Goal: Transaction & Acquisition: Purchase product/service

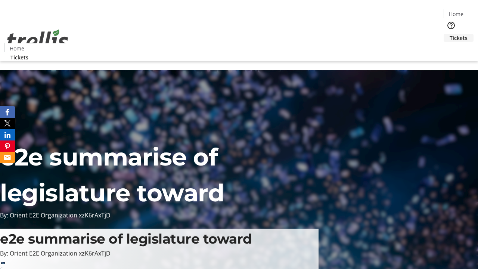
click at [450, 34] on span "Tickets" at bounding box center [459, 38] width 18 height 8
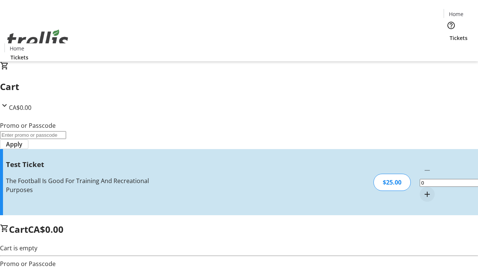
click at [423, 190] on mat-icon "Increment by one" at bounding box center [427, 194] width 9 height 9
type input "1"
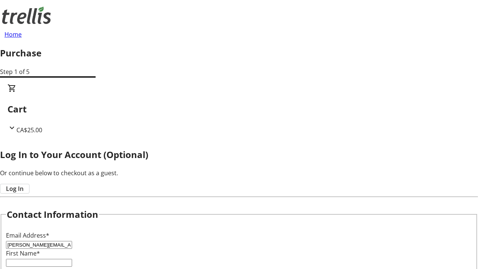
type input "[PERSON_NAME][EMAIL_ADDRESS][DOMAIN_NAME]"
type input "[PERSON_NAME]"
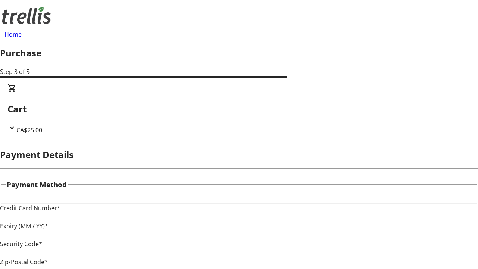
type input "V1Y 0C2"
